Goal: Use online tool/utility: Utilize a website feature to perform a specific function

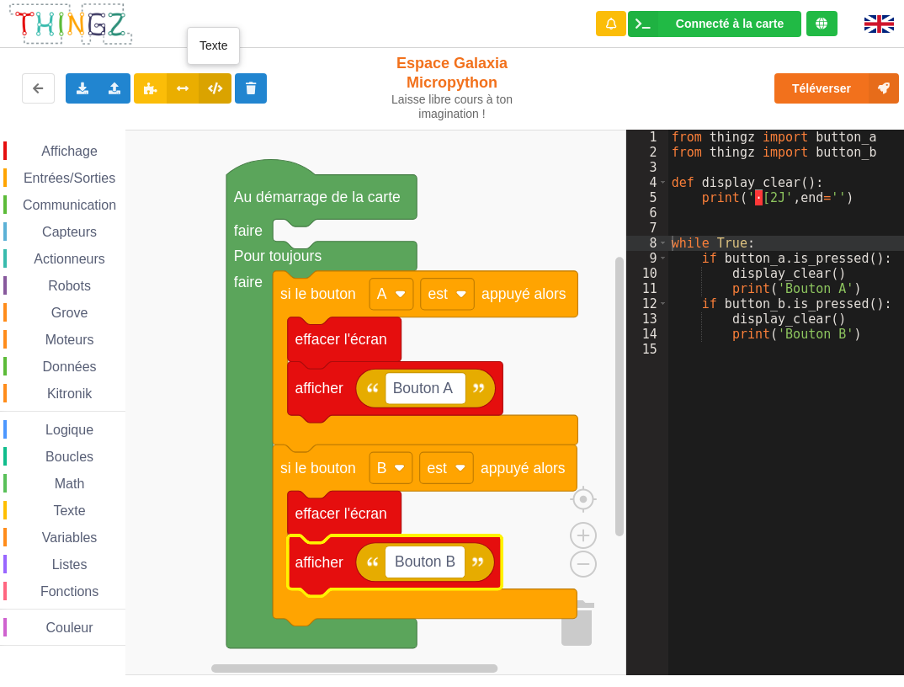
click at [209, 83] on icon at bounding box center [215, 88] width 14 height 10
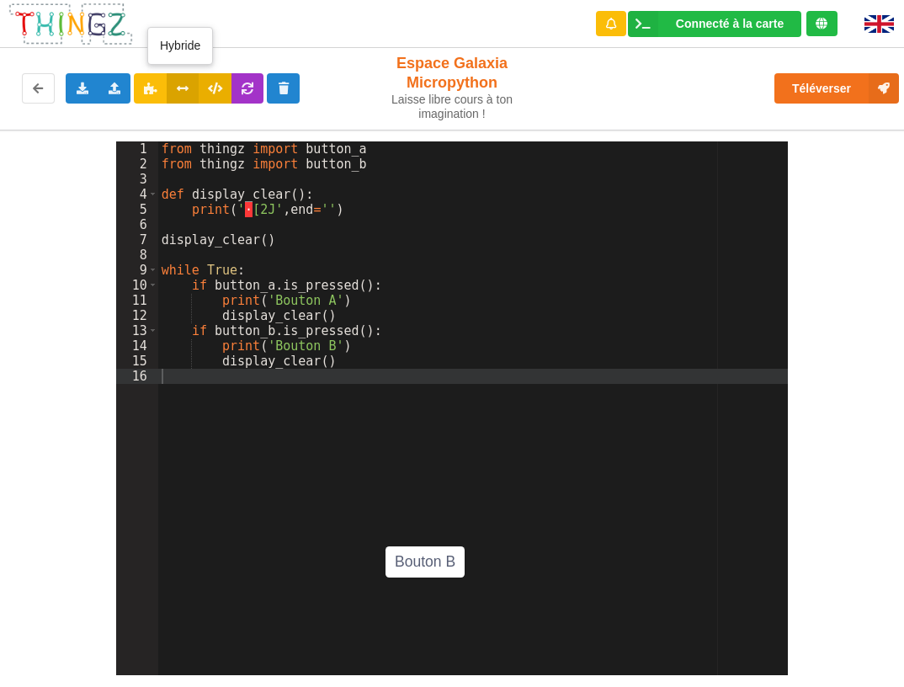
click at [185, 84] on icon at bounding box center [183, 88] width 14 height 10
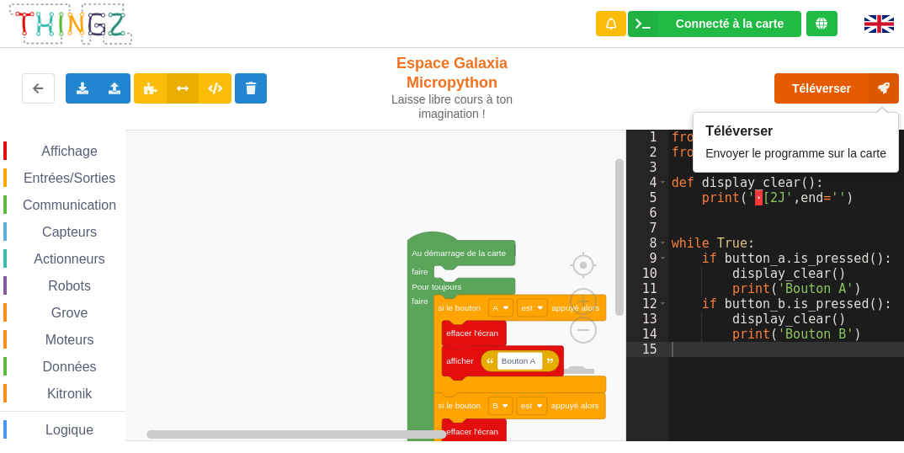
click at [828, 83] on button "Téléverser" at bounding box center [837, 88] width 125 height 30
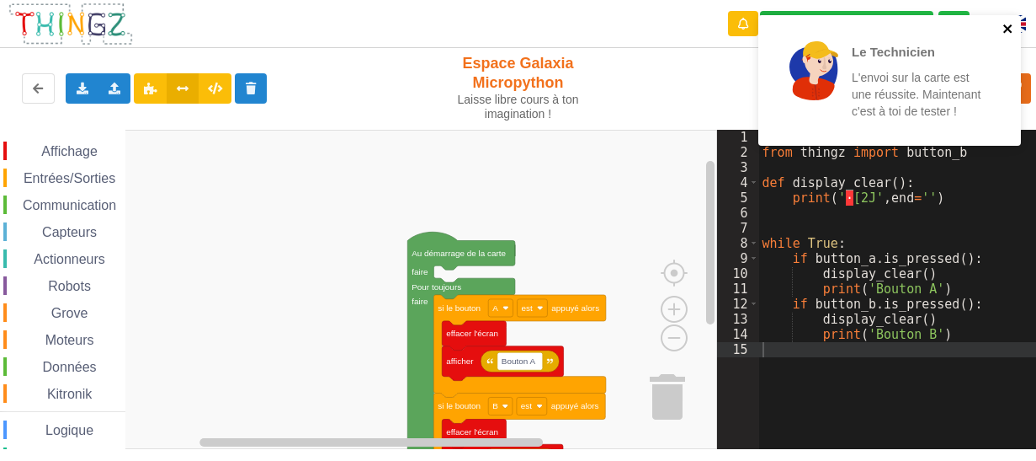
click at [903, 22] on icon "close" at bounding box center [1009, 28] width 12 height 13
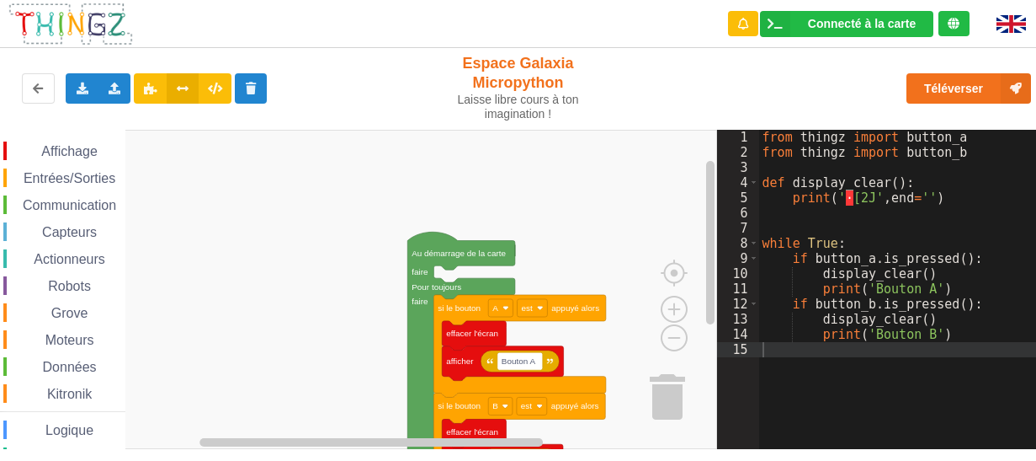
click at [903, 370] on div "from thingz import button_a from thingz import button_b def display_clear ( ) :…" at bounding box center [903, 304] width 289 height 349
click at [885, 401] on div "from thingz import button_a from thingz import button_b def display_clear ( ) :…" at bounding box center [903, 304] width 289 height 349
